Goal: Navigation & Orientation: Understand site structure

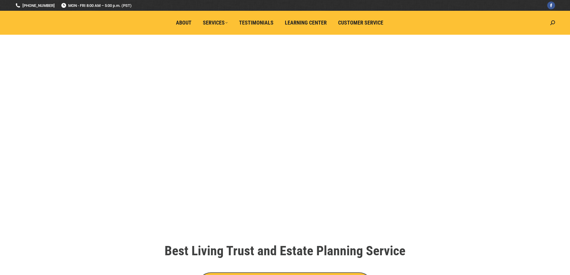
drag, startPoint x: 2, startPoint y: 21, endPoint x: 83, endPoint y: 22, distance: 80.5
click at [15, 23] on div "National Association of Family Services" at bounding box center [15, 23] width 0 height 0
copy div "National Association of Family Services"
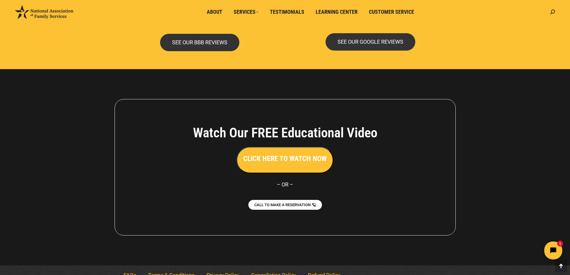
scroll to position [1298, 0]
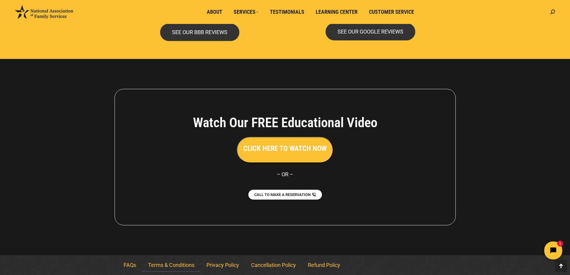
click at [178, 263] on link "Terms & Conditions" at bounding box center [171, 265] width 58 height 14
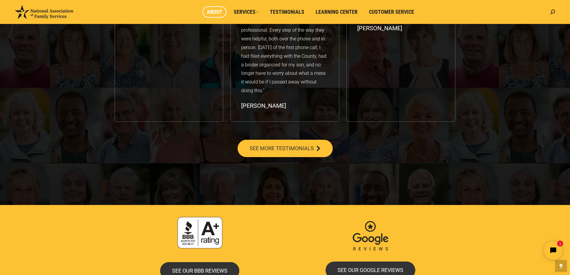
click at [215, 12] on span "About" at bounding box center [215, 12] width 16 height 7
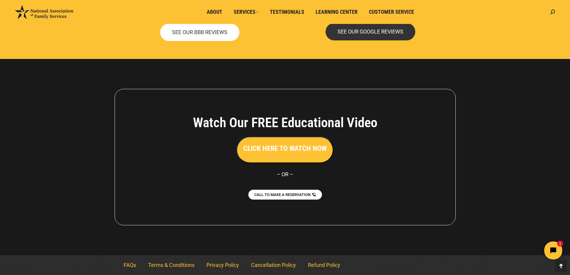
click at [211, 34] on span "SEE OUR BBB REVIEWS" at bounding box center [199, 32] width 55 height 5
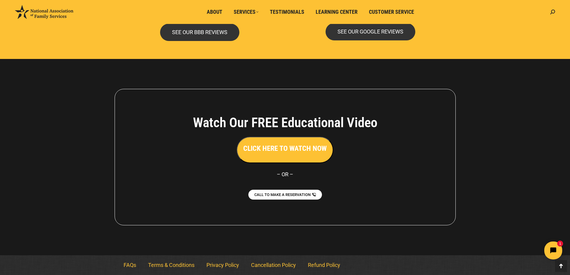
click at [58, 16] on img at bounding box center [44, 12] width 58 height 14
